Goal: Browse casually: Explore the website without a specific task or goal

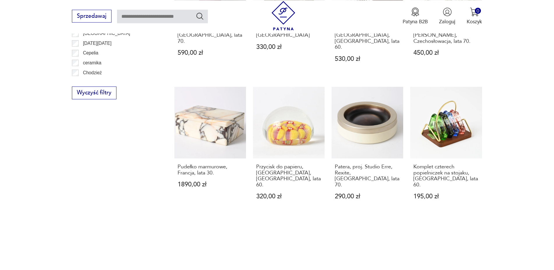
scroll to position [631, 0]
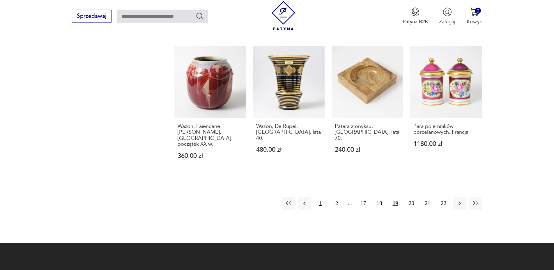
click at [320, 197] on button "1" at bounding box center [320, 203] width 13 height 13
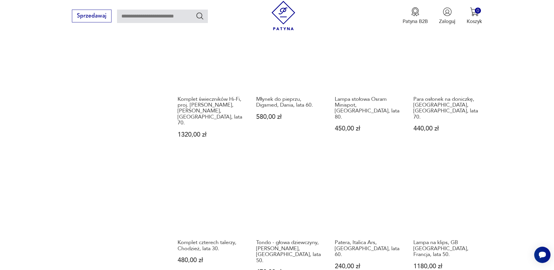
scroll to position [601, 0]
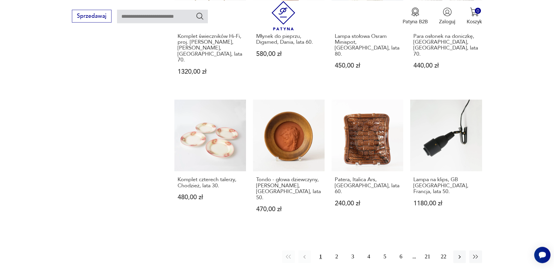
drag, startPoint x: 336, startPoint y: 209, endPoint x: 429, endPoint y: 185, distance: 95.9
click at [337, 250] on button "2" at bounding box center [336, 256] width 13 height 13
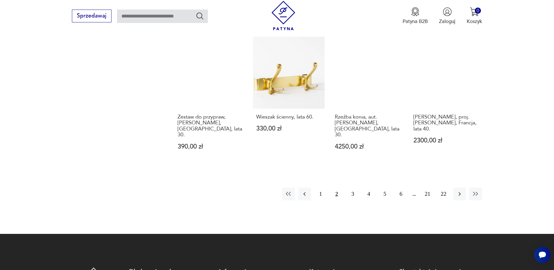
scroll to position [690, 0]
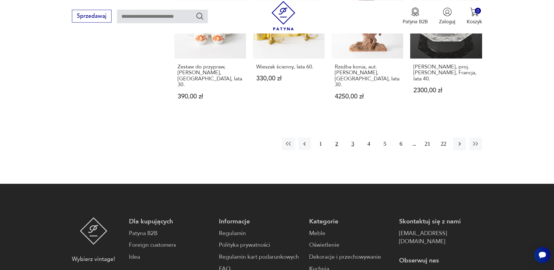
click at [353, 137] on button "3" at bounding box center [352, 143] width 13 height 13
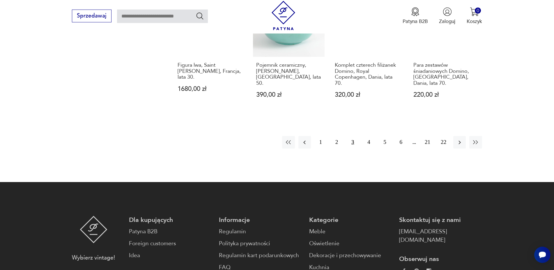
scroll to position [690, 0]
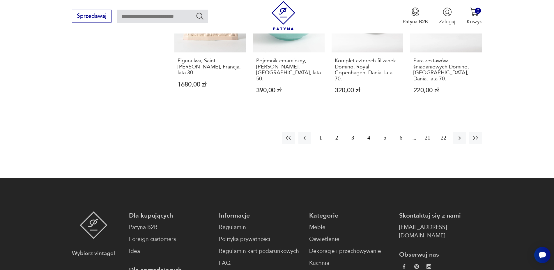
click at [369, 132] on button "4" at bounding box center [368, 138] width 13 height 13
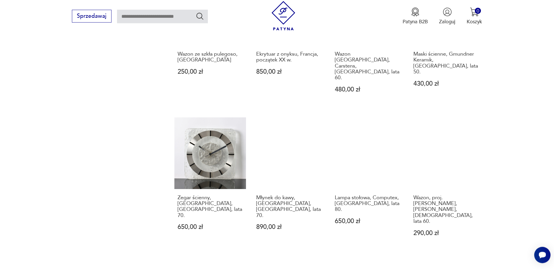
scroll to position [690, 0]
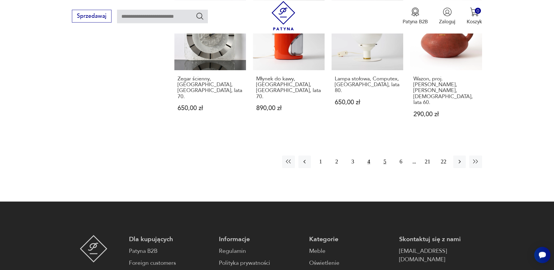
click at [385, 155] on button "5" at bounding box center [385, 161] width 13 height 13
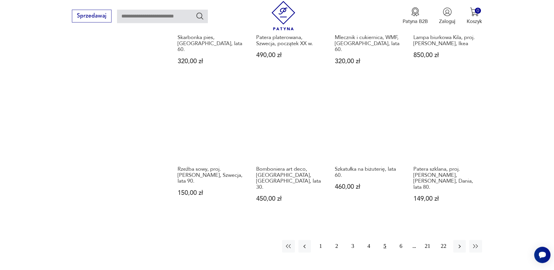
scroll to position [601, 0]
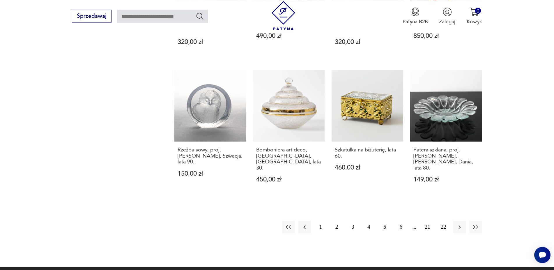
click at [401, 221] on button "6" at bounding box center [401, 227] width 13 height 13
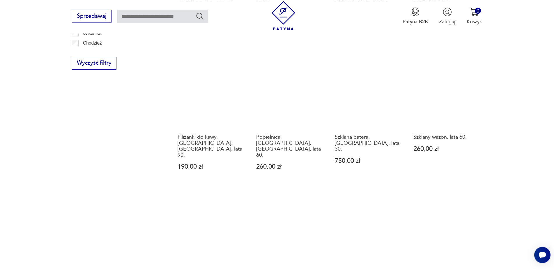
scroll to position [631, 0]
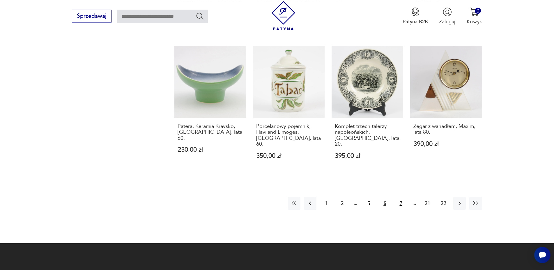
click at [401, 197] on button "7" at bounding box center [401, 203] width 13 height 13
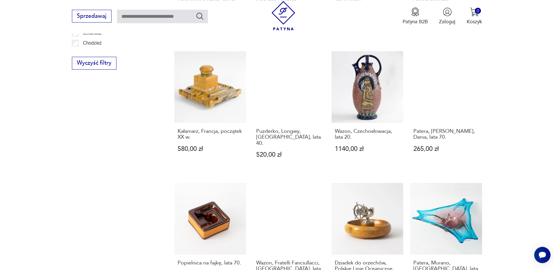
scroll to position [661, 0]
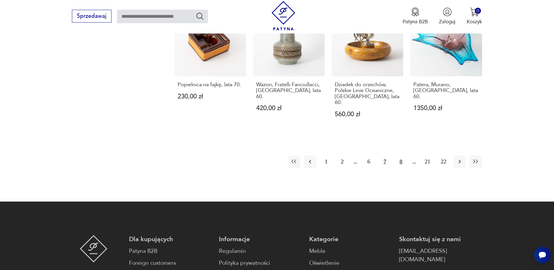
click at [400, 155] on button "8" at bounding box center [401, 161] width 13 height 13
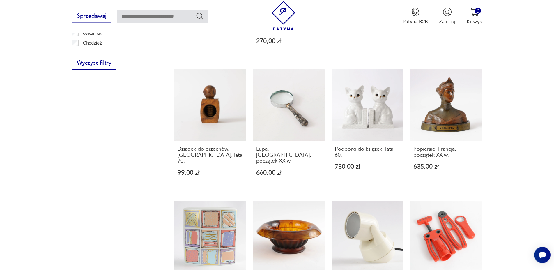
scroll to position [631, 0]
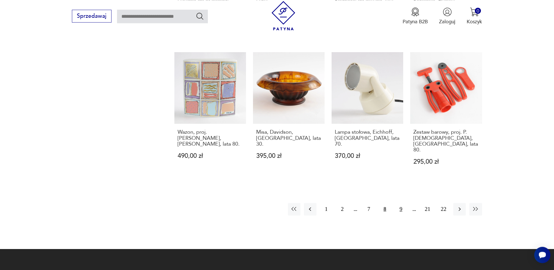
click at [401, 203] on button "9" at bounding box center [401, 209] width 13 height 13
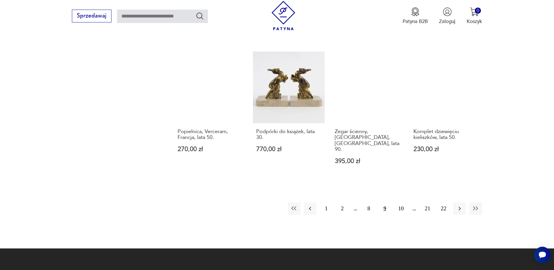
scroll to position [690, 0]
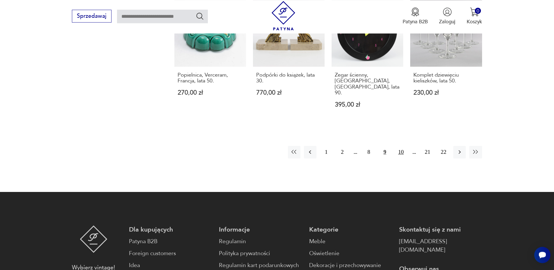
click at [401, 146] on button "10" at bounding box center [401, 152] width 13 height 13
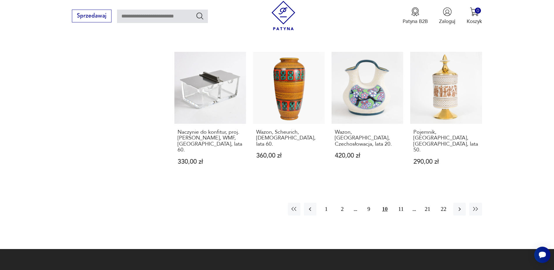
scroll to position [690, 0]
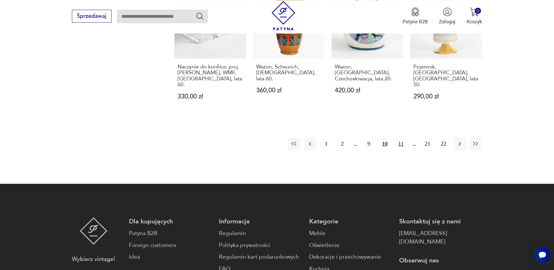
click at [401, 137] on button "11" at bounding box center [401, 143] width 13 height 13
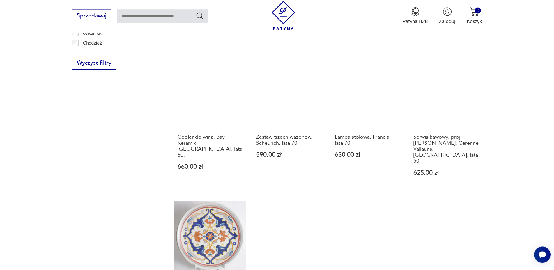
scroll to position [631, 0]
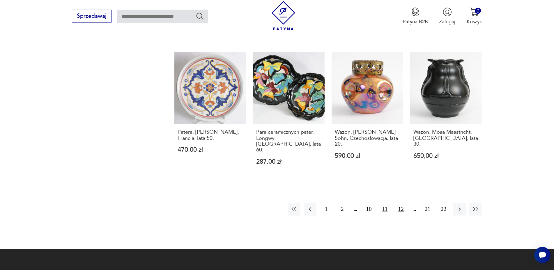
click at [400, 203] on button "12" at bounding box center [401, 209] width 13 height 13
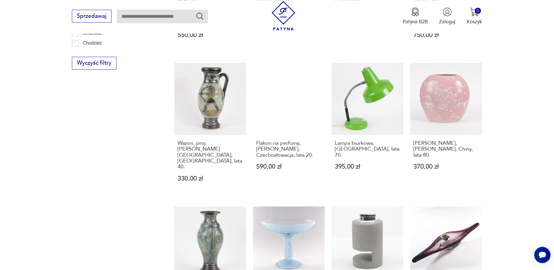
scroll to position [631, 0]
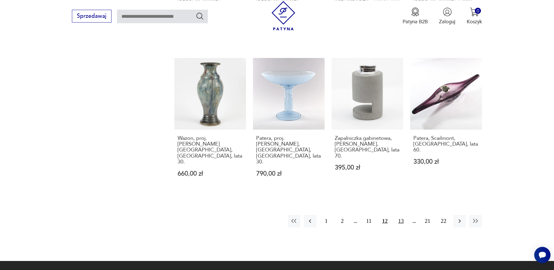
click at [402, 215] on button "13" at bounding box center [401, 221] width 13 height 13
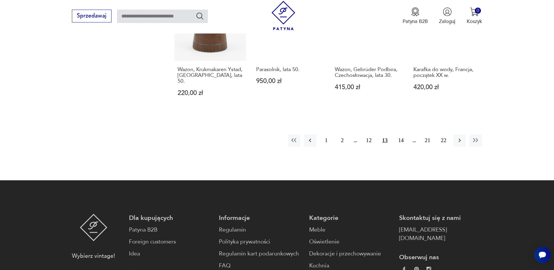
scroll to position [720, 0]
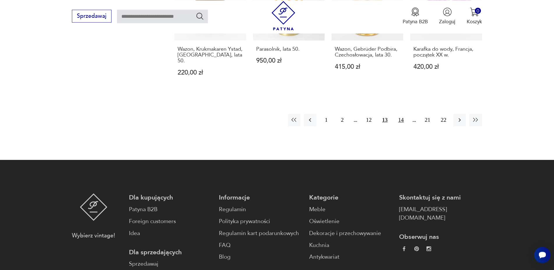
click at [401, 114] on button "14" at bounding box center [401, 120] width 13 height 13
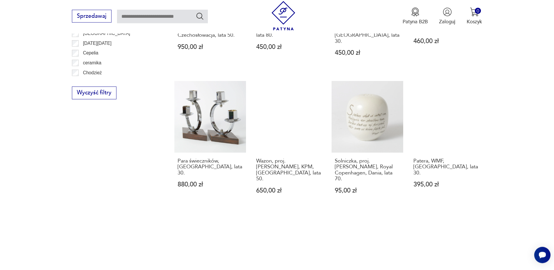
scroll to position [601, 0]
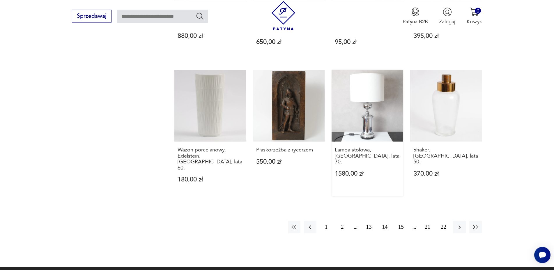
click at [371, 98] on link "Lampa stołowa, [GEOGRAPHIC_DATA], lata 70. 1580,00 zł" at bounding box center [368, 133] width 72 height 126
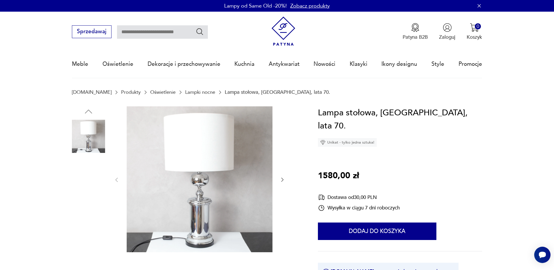
click at [204, 231] on img at bounding box center [200, 179] width 146 height 146
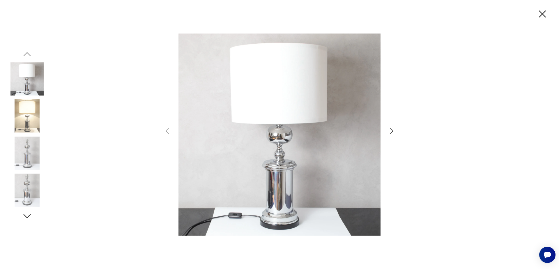
click at [389, 130] on icon "button" at bounding box center [391, 131] width 8 height 8
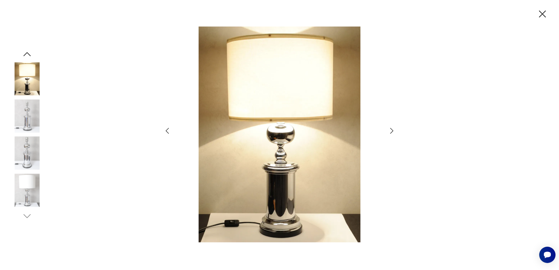
click at [389, 130] on icon "button" at bounding box center [391, 131] width 8 height 8
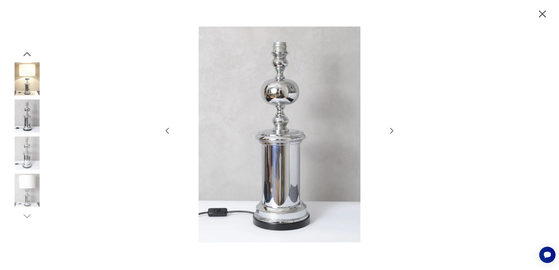
click at [389, 130] on icon "button" at bounding box center [391, 131] width 8 height 8
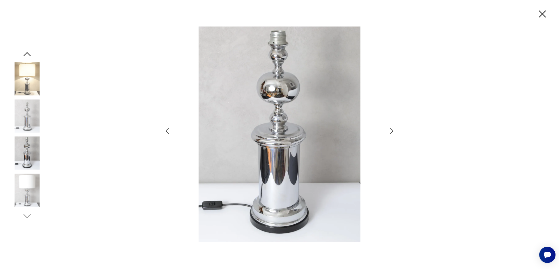
click at [389, 130] on icon "button" at bounding box center [391, 131] width 8 height 8
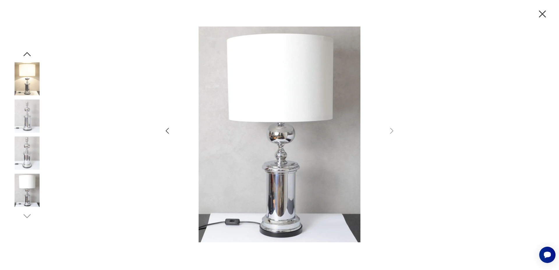
click at [543, 15] on icon "button" at bounding box center [542, 14] width 12 height 12
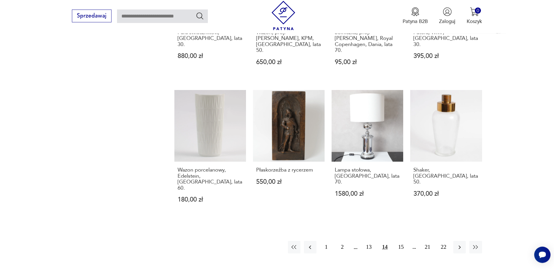
scroll to position [618, 0]
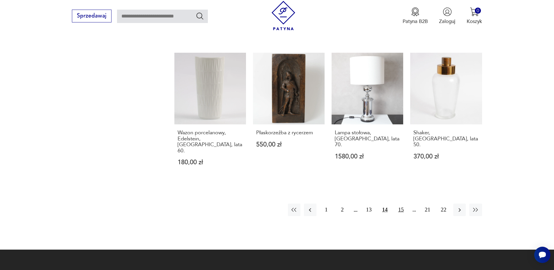
click at [402, 203] on button "15" at bounding box center [401, 209] width 13 height 13
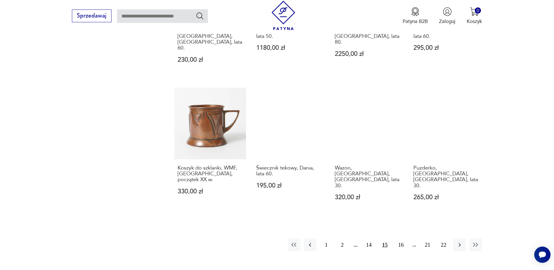
scroll to position [720, 0]
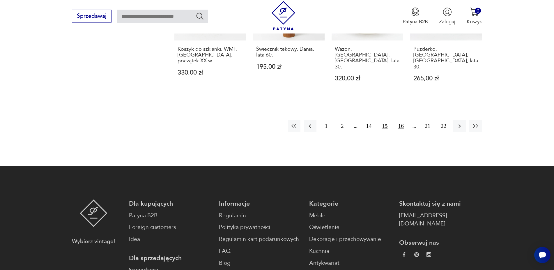
click at [400, 120] on button "16" at bounding box center [401, 126] width 13 height 13
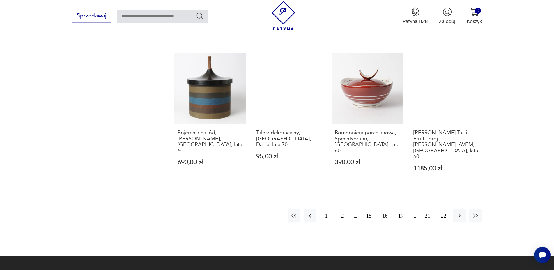
scroll to position [690, 0]
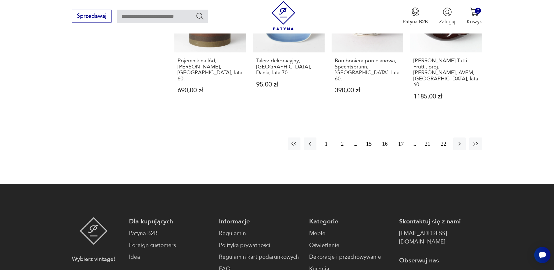
click at [402, 137] on button "17" at bounding box center [401, 143] width 13 height 13
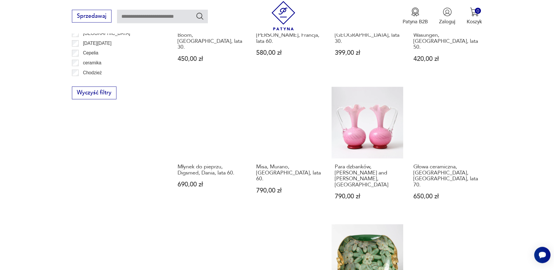
scroll to position [631, 0]
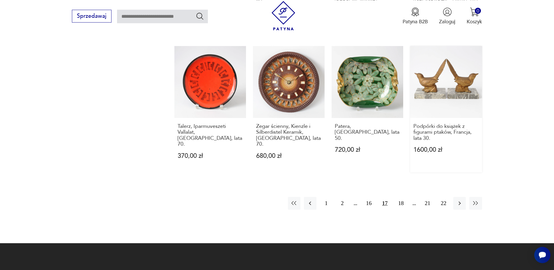
drag, startPoint x: 400, startPoint y: 174, endPoint x: 445, endPoint y: 139, distance: 56.8
click at [400, 197] on button "18" at bounding box center [401, 203] width 13 height 13
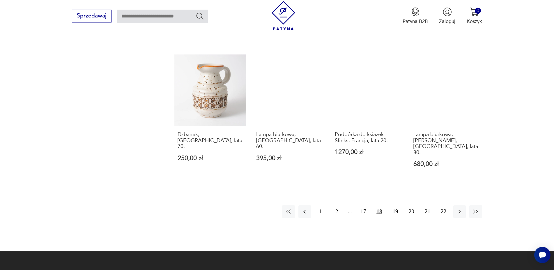
scroll to position [631, 0]
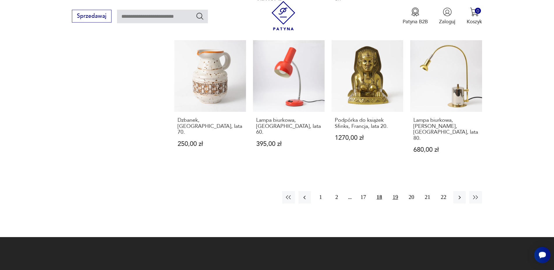
click at [396, 191] on button "19" at bounding box center [395, 197] width 13 height 13
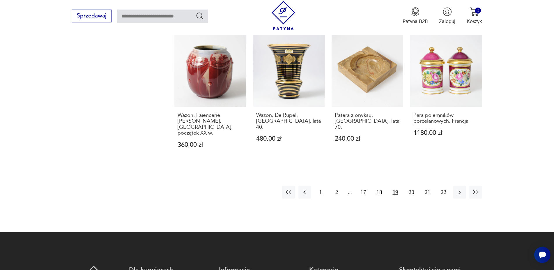
scroll to position [690, 0]
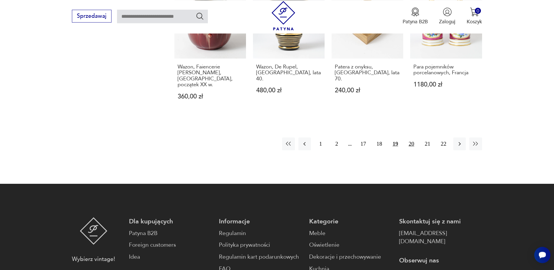
click at [412, 137] on button "20" at bounding box center [411, 143] width 13 height 13
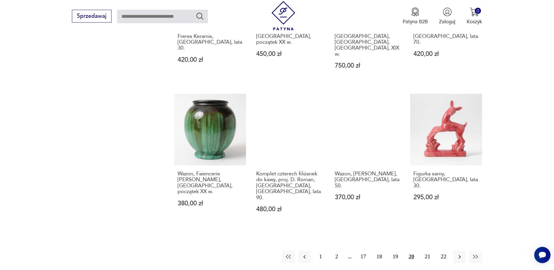
scroll to position [720, 0]
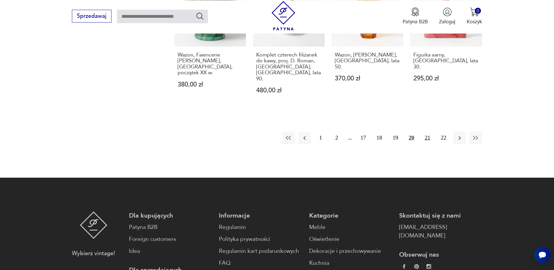
click at [427, 132] on button "21" at bounding box center [427, 138] width 13 height 13
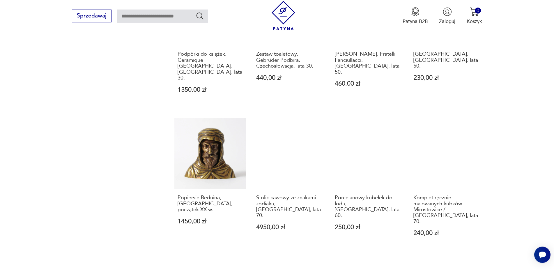
scroll to position [601, 0]
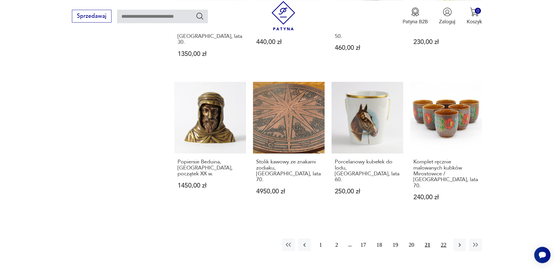
click at [442, 238] on button "22" at bounding box center [443, 244] width 13 height 13
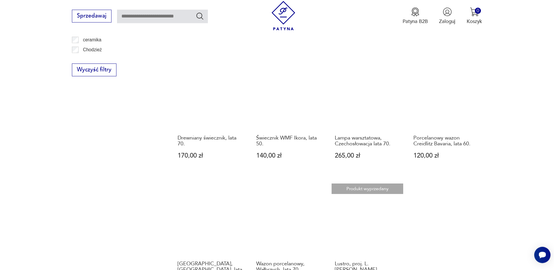
scroll to position [542, 0]
